Goal: Check status: Check status

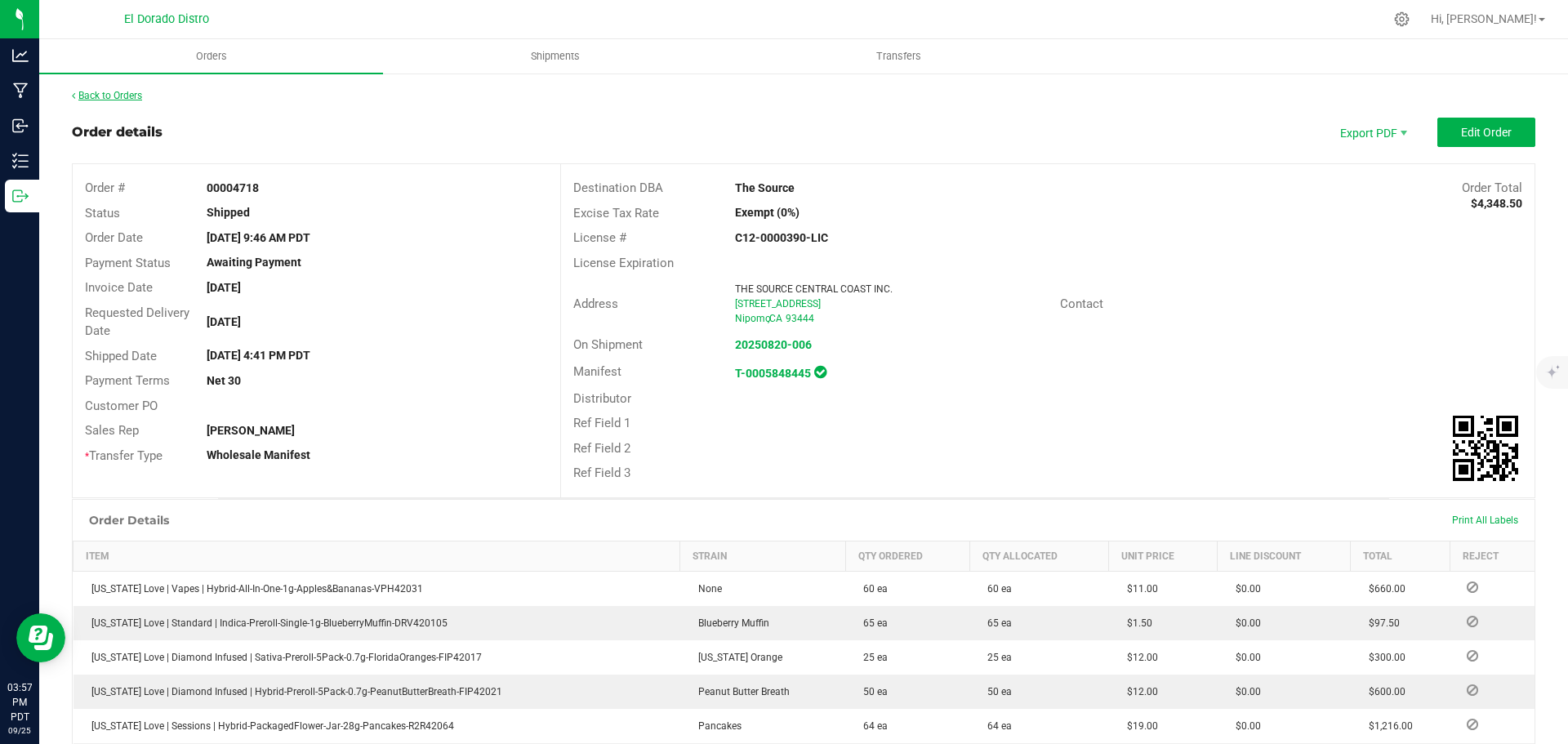
click at [100, 100] on link "Back to Orders" at bounding box center [106, 95] width 70 height 11
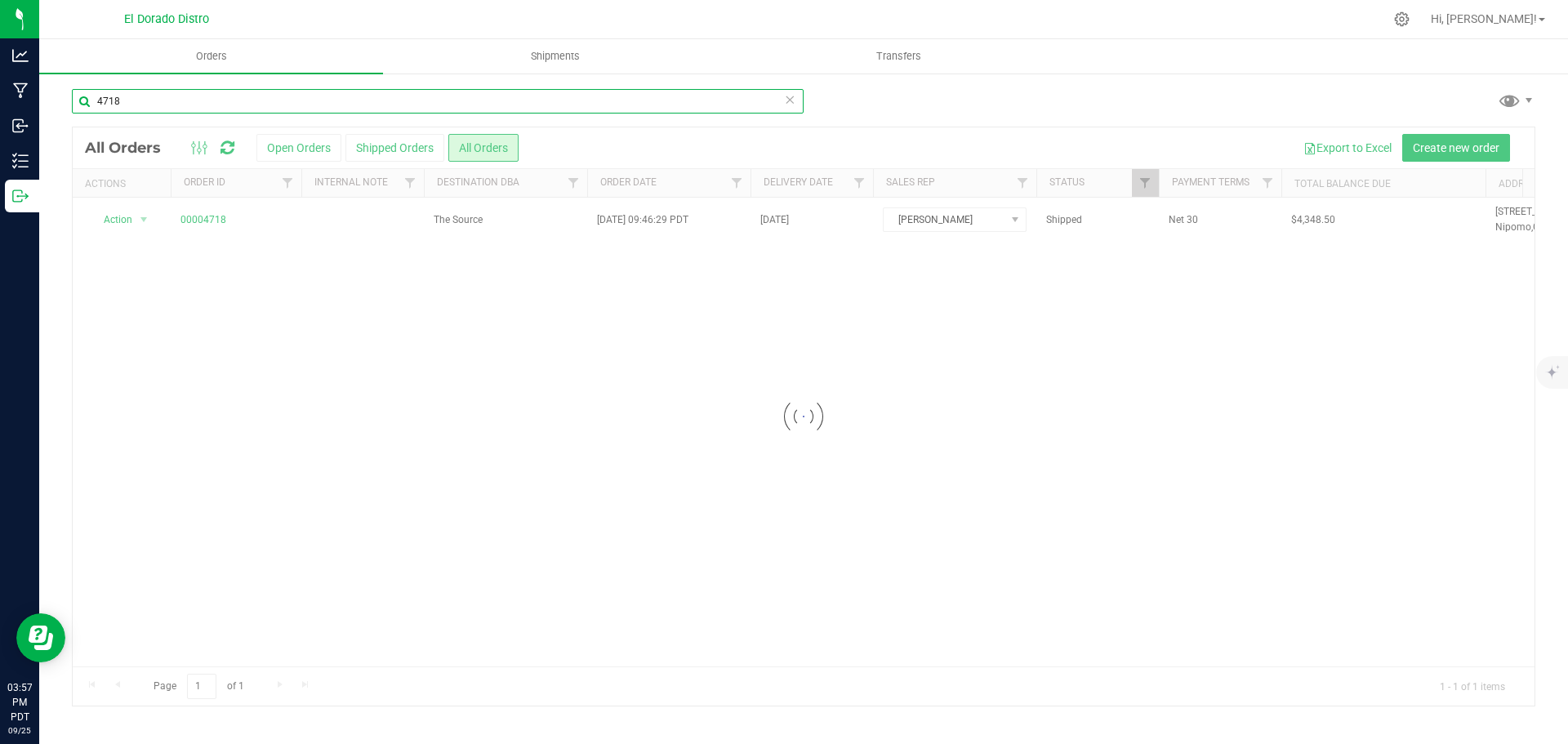
click at [258, 101] on input "4718" at bounding box center [437, 101] width 732 height 25
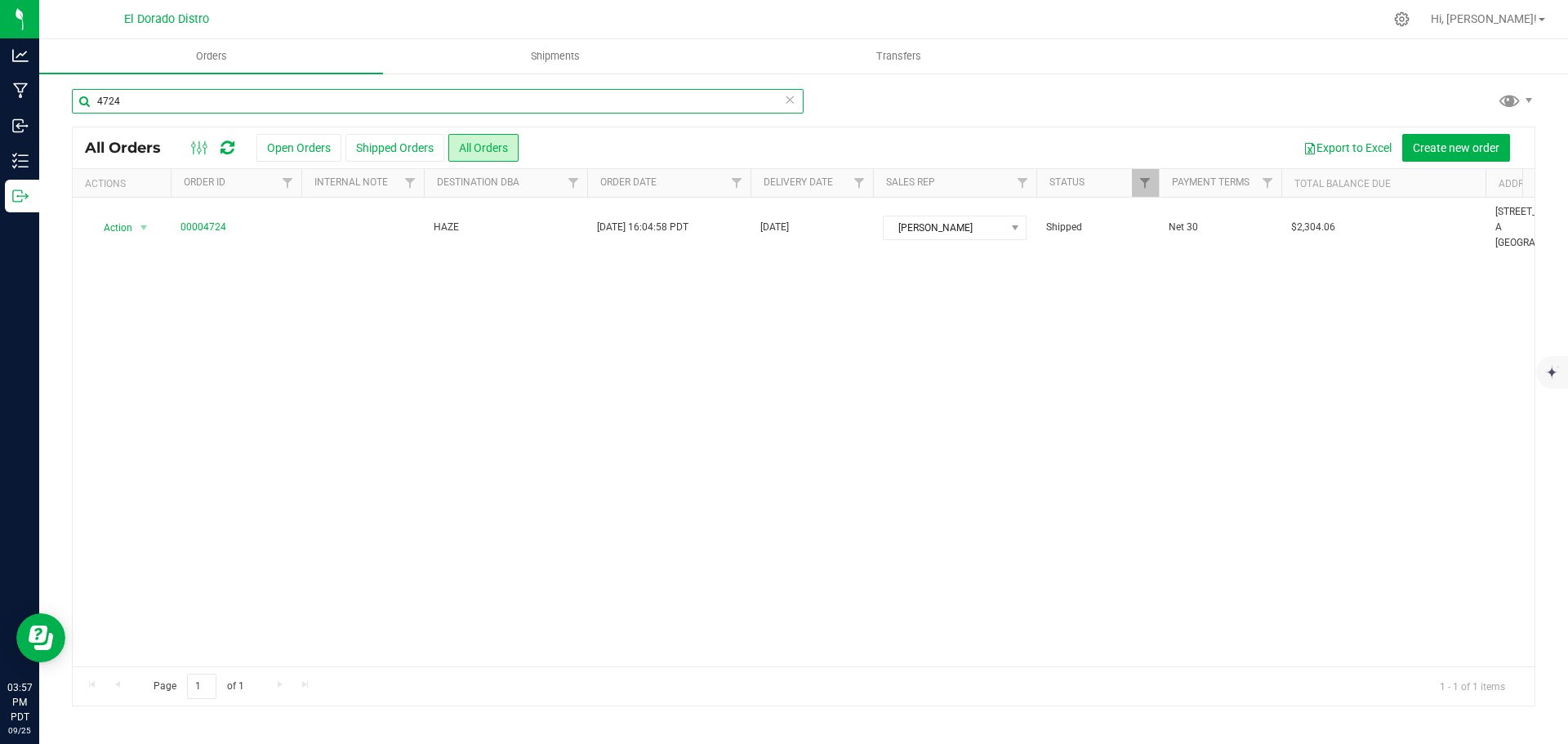
type input "4724"
click at [207, 223] on link "00004724" at bounding box center [204, 228] width 46 height 15
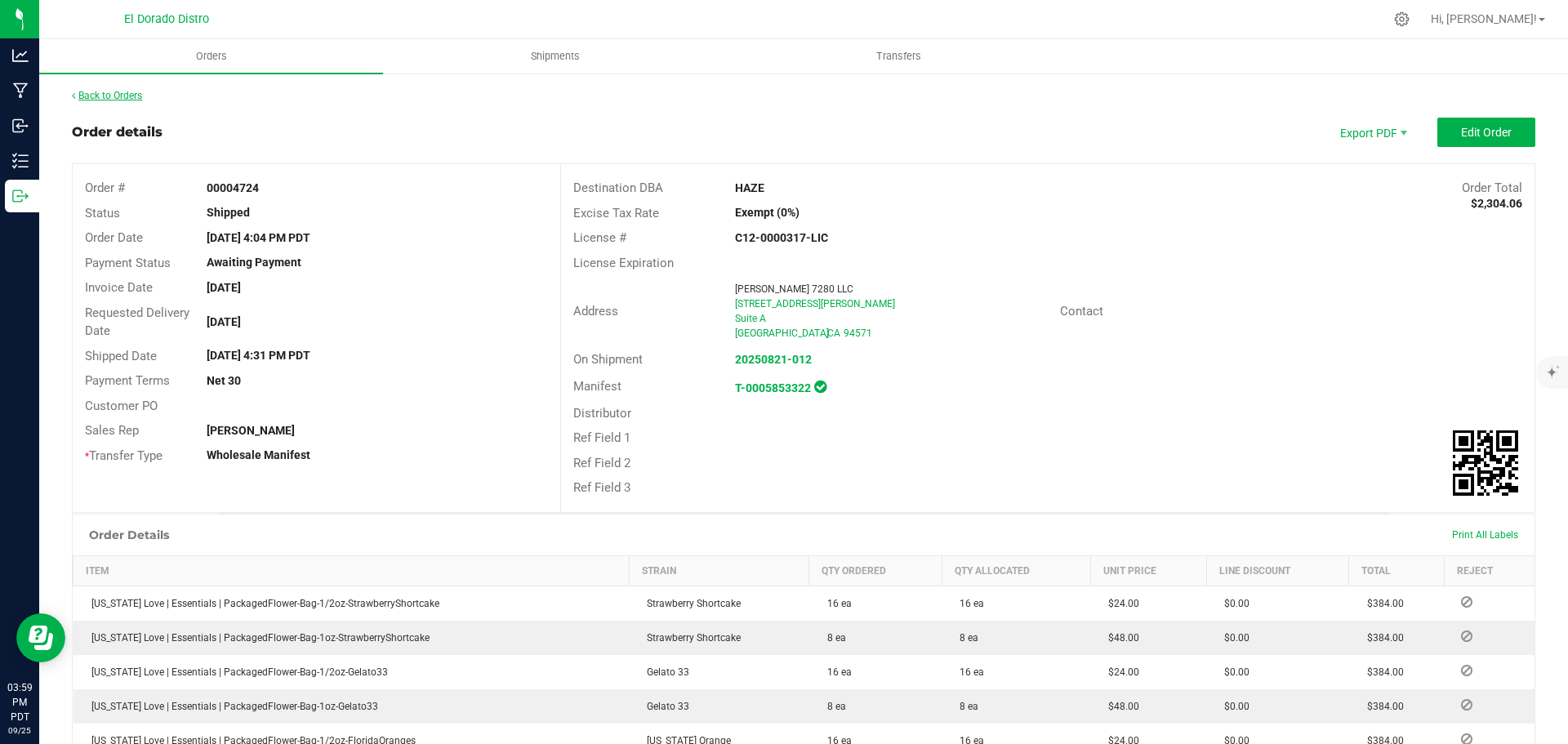
click at [120, 95] on link "Back to Orders" at bounding box center [106, 95] width 70 height 11
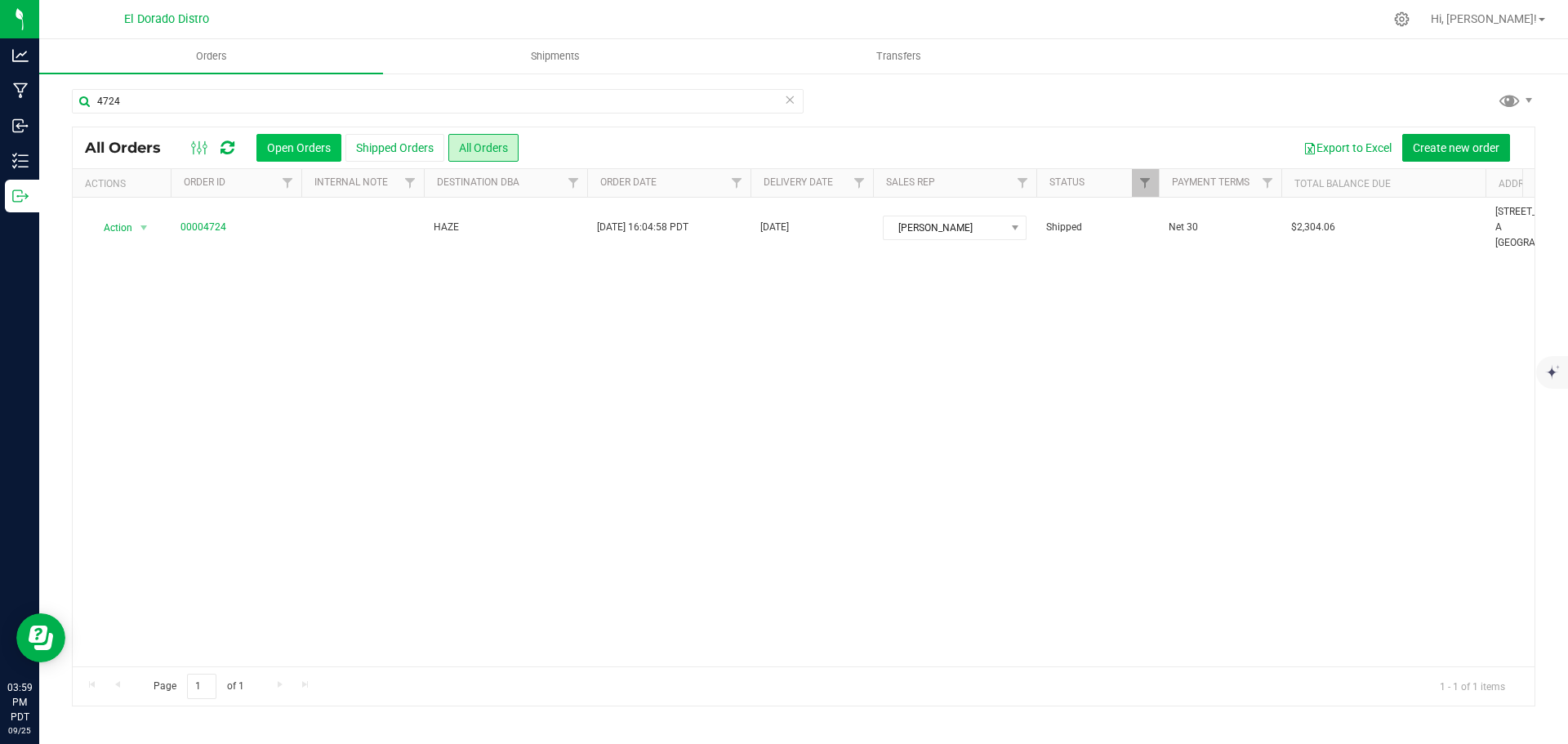
click at [302, 148] on button "Open Orders" at bounding box center [299, 147] width 85 height 28
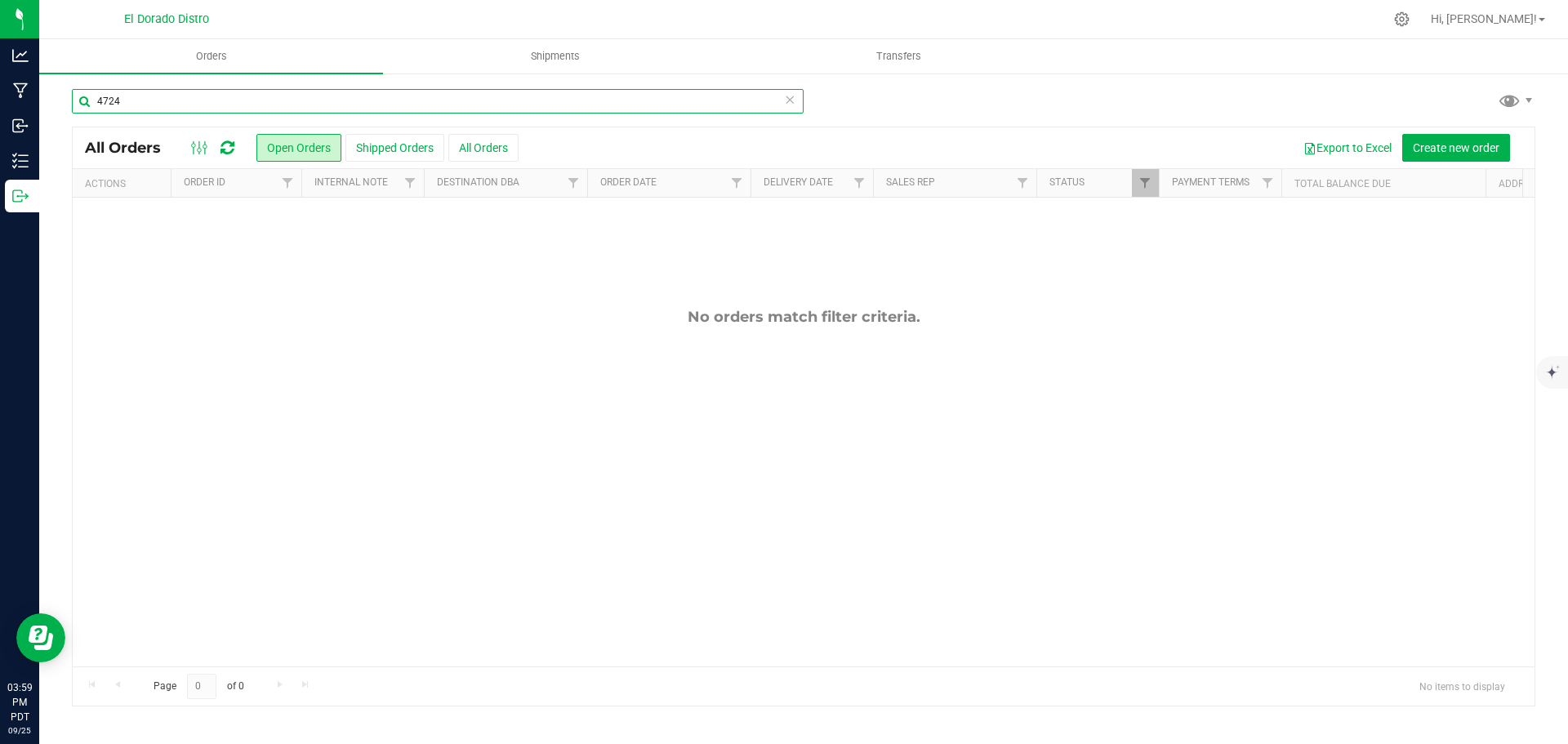
click at [175, 99] on input "4724" at bounding box center [437, 101] width 732 height 25
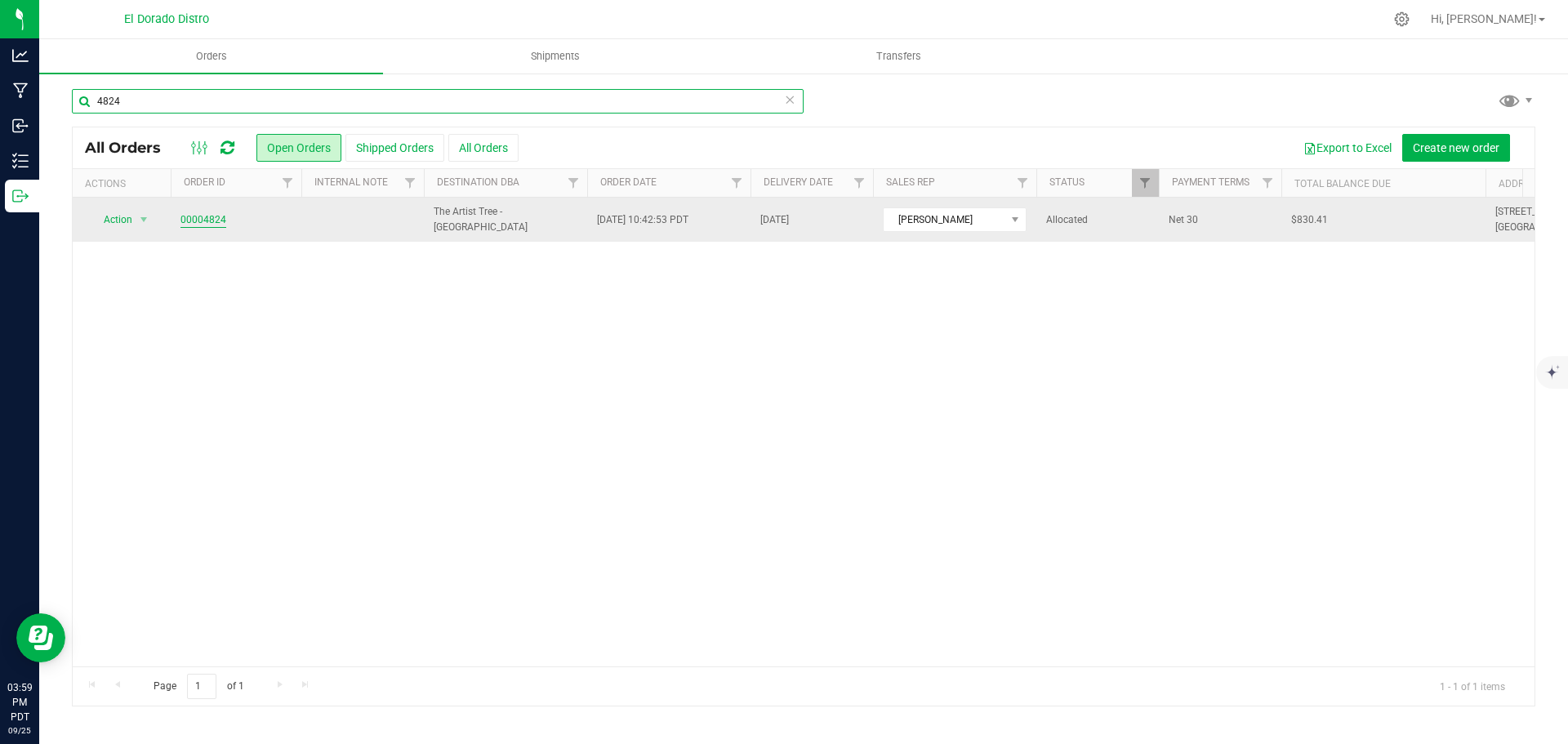
type input "4824"
click at [204, 218] on link "00004824" at bounding box center [204, 220] width 46 height 15
